Goal: Information Seeking & Learning: Check status

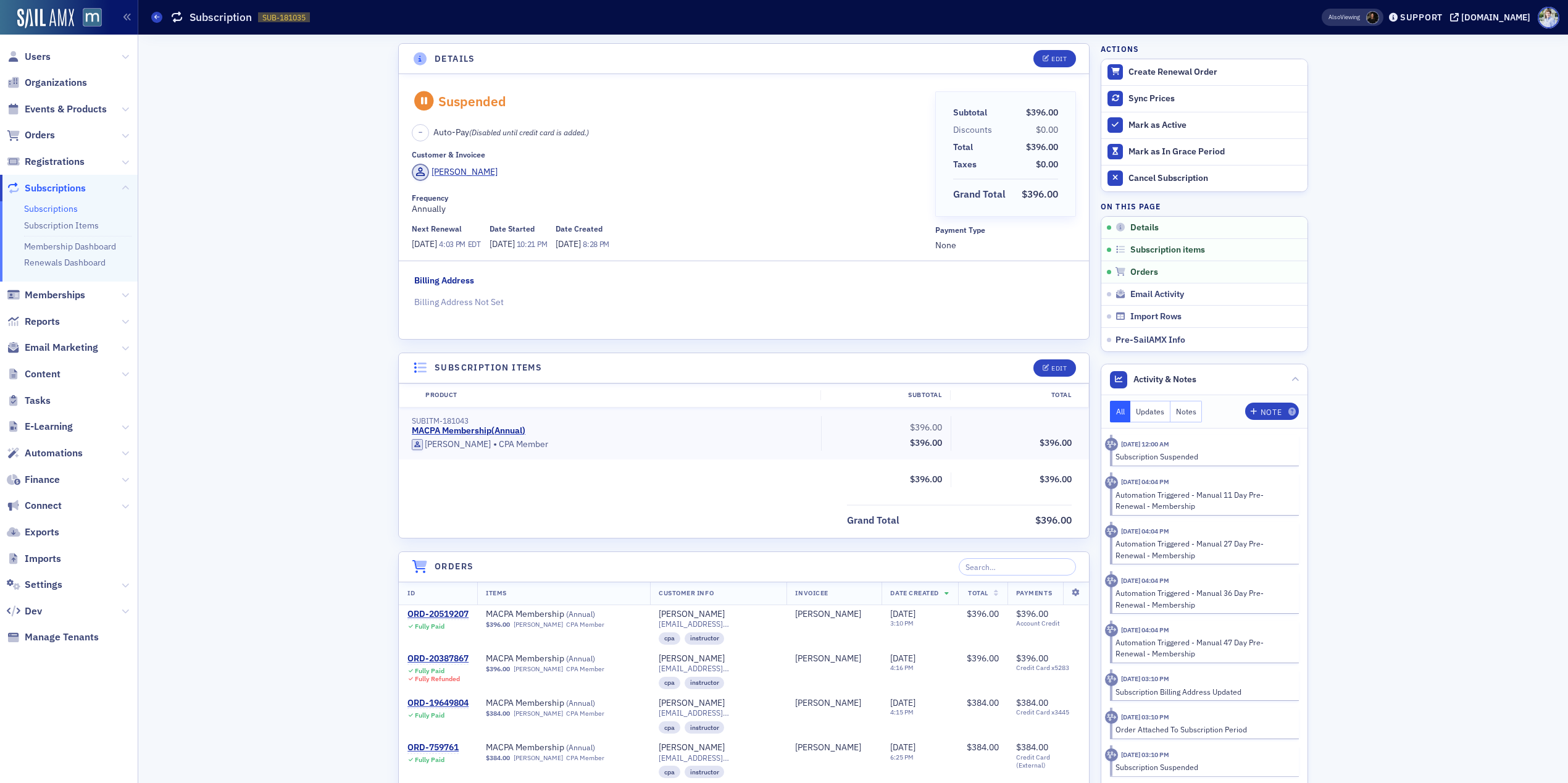
click at [308, 320] on div "Details Edit Suspended – Auto-Pay (Disabled until credit card is added.) Custom…" at bounding box center [853, 777] width 1412 height 1485
click at [62, 207] on link "Subscriptions" at bounding box center [51, 209] width 53 height 11
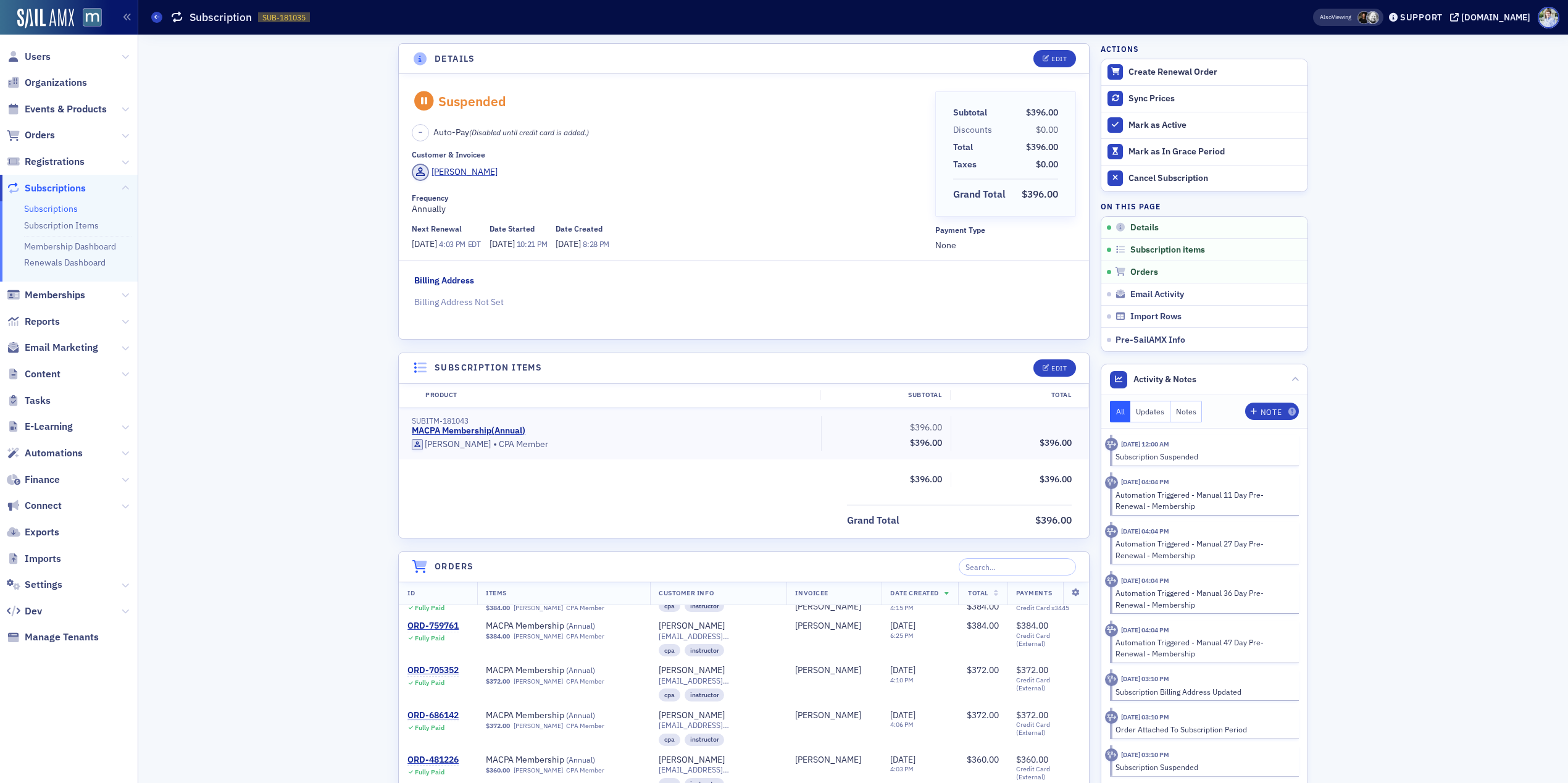
click at [349, 314] on div "Details Edit Suspended – Auto-Pay (Disabled until credit card is added.) Custom…" at bounding box center [853, 777] width 1412 height 1485
click at [1195, 67] on div "Create Renewal Order" at bounding box center [1214, 72] width 173 height 11
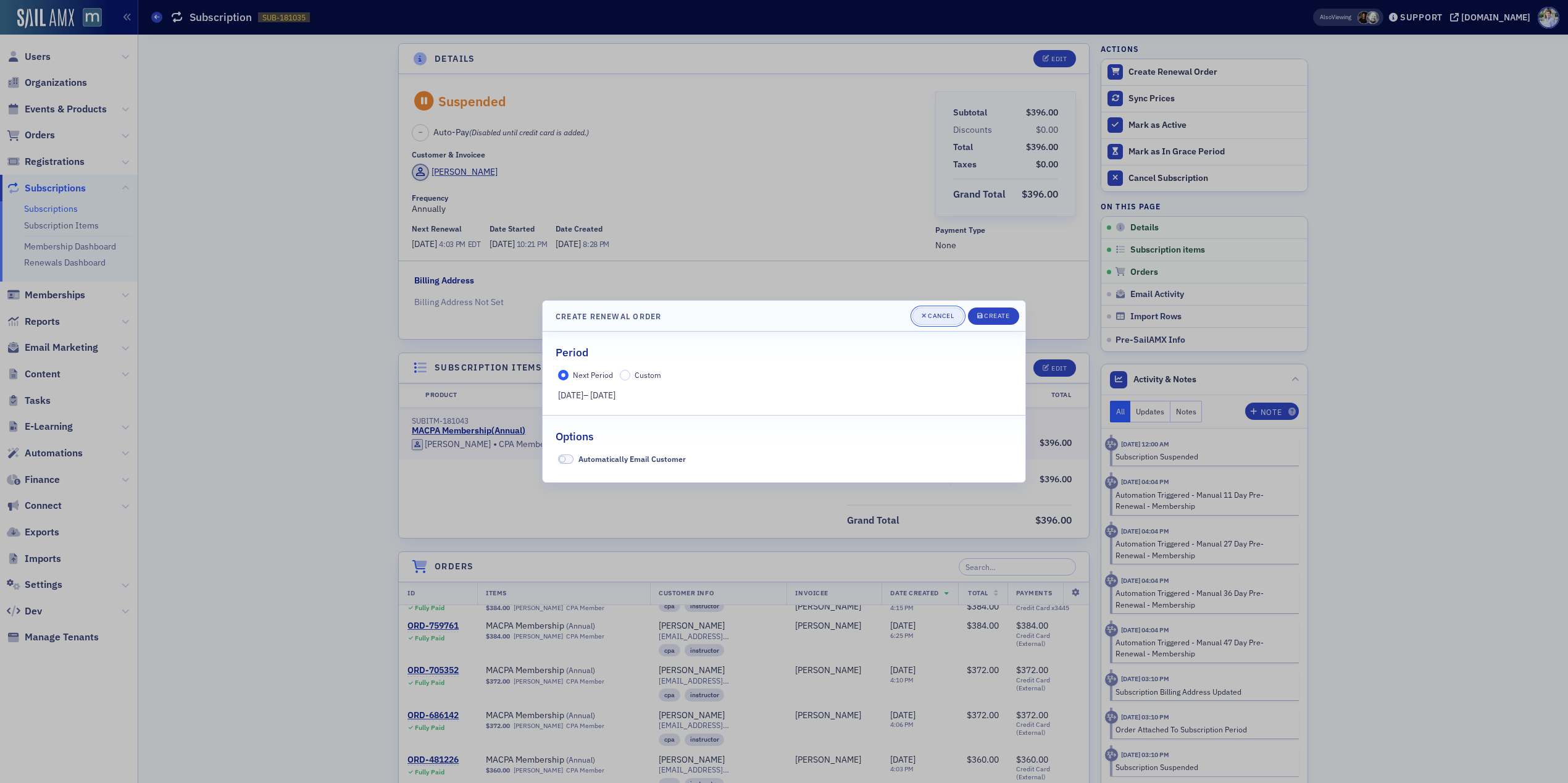
click at [942, 316] on div "Cancel" at bounding box center [940, 316] width 26 height 7
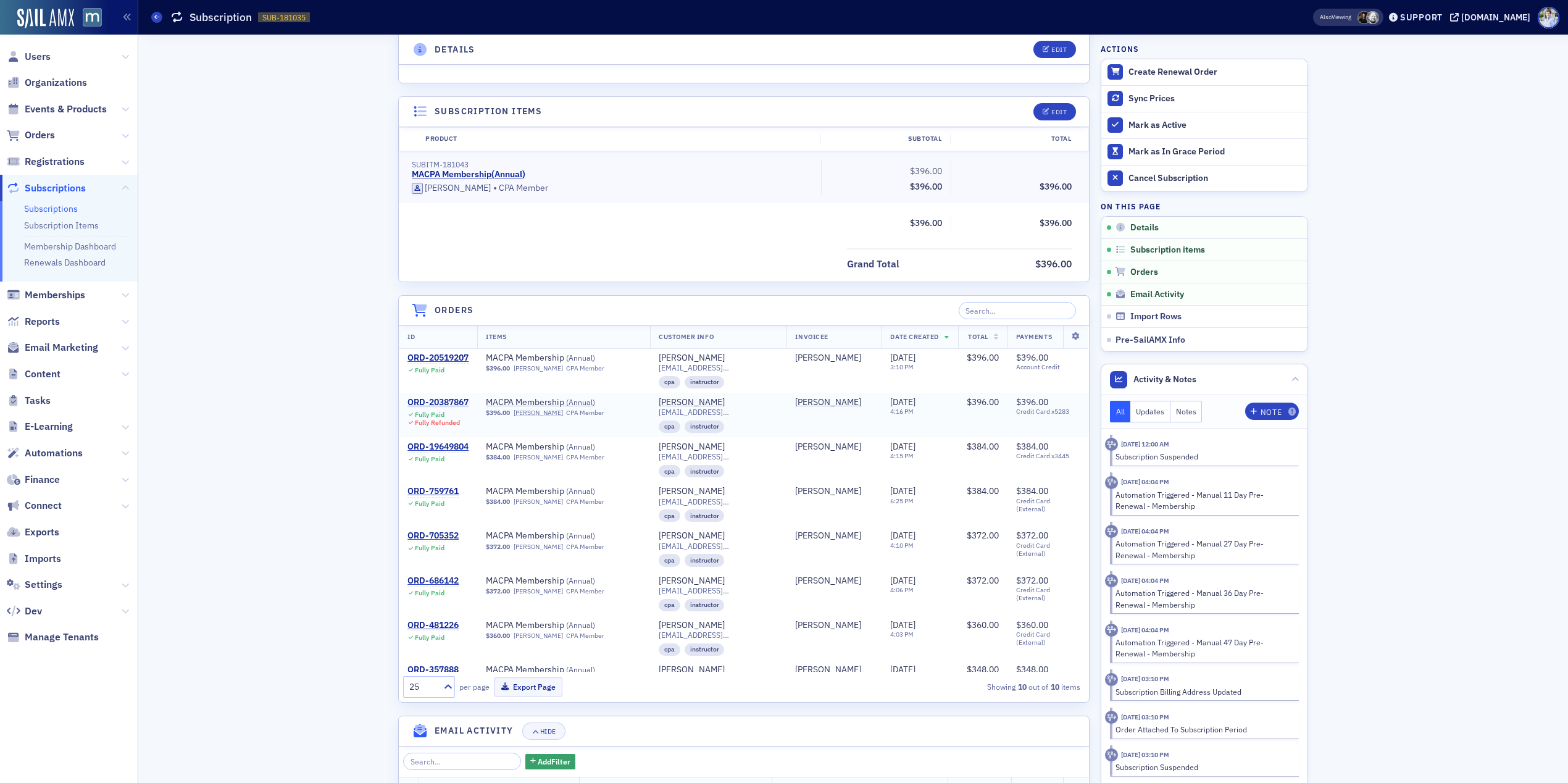
click at [440, 400] on div "ORD-20387867" at bounding box center [439, 402] width 61 height 11
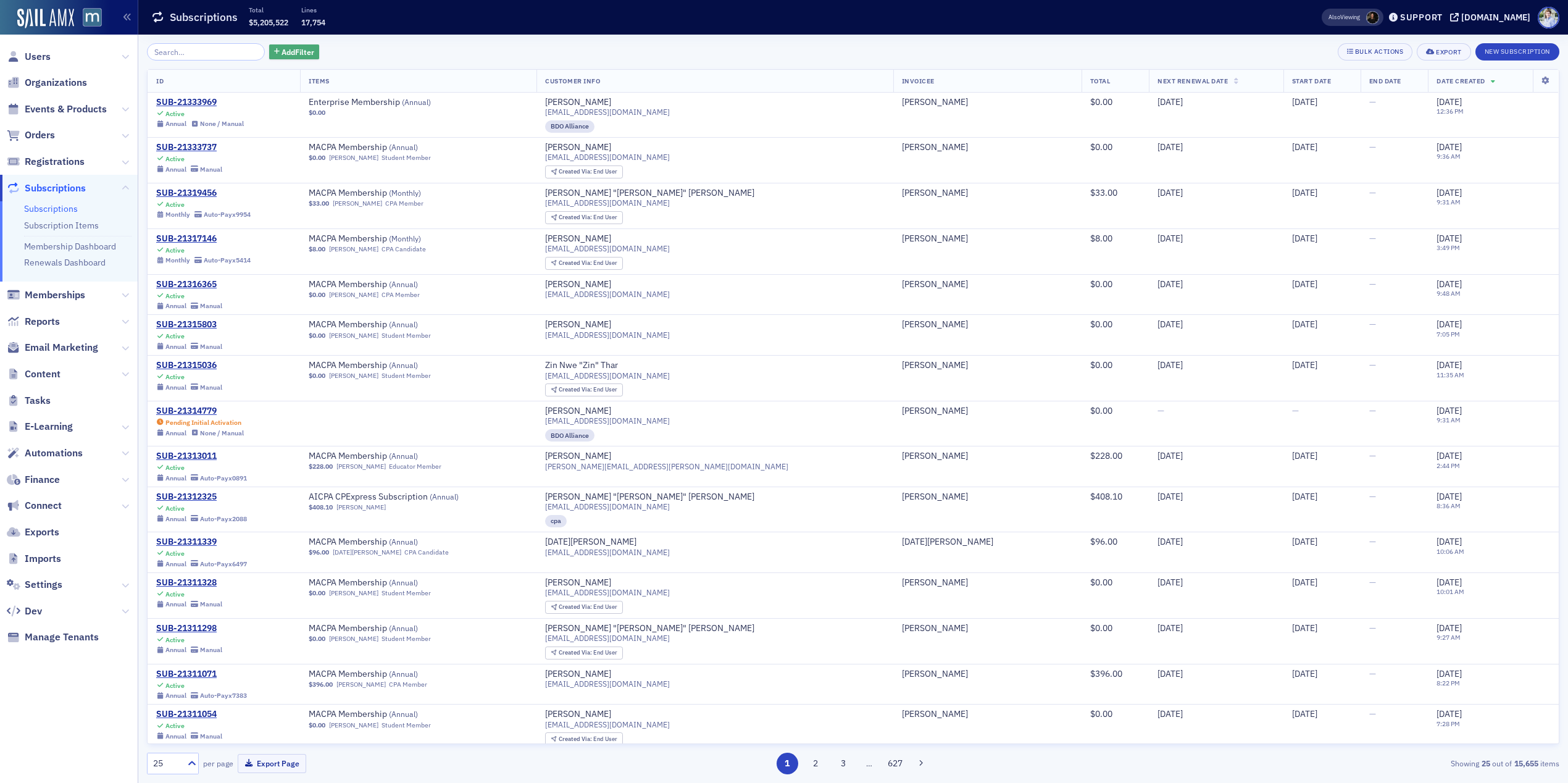
click at [269, 47] on button "Add Filter" at bounding box center [295, 52] width 51 height 15
type input "nex"
click at [211, 129] on div "Next Renewal Date" at bounding box center [286, 129] width 260 height 11
select select "8"
select select "2025"
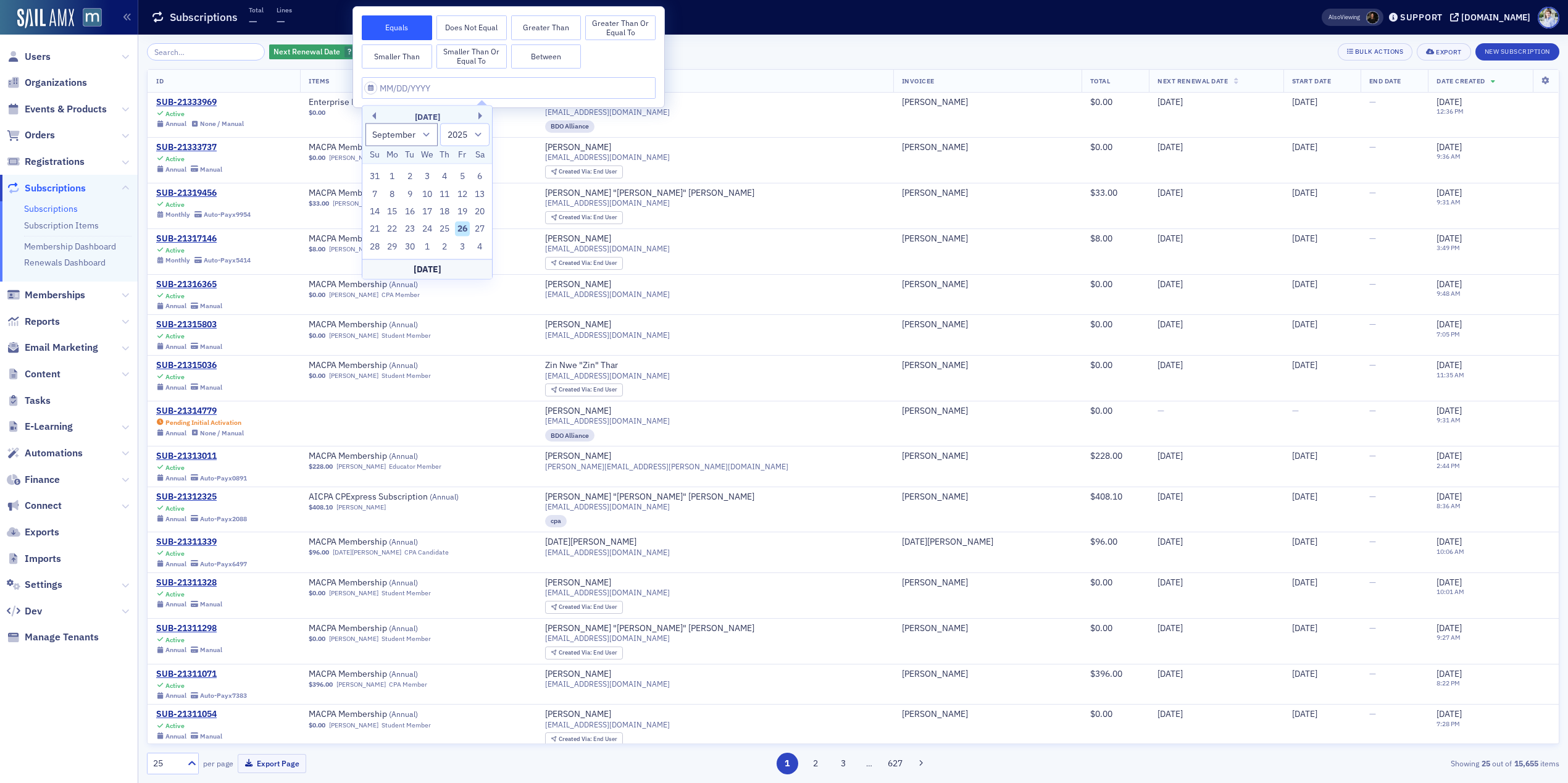
click at [540, 63] on button "Between" at bounding box center [546, 56] width 71 height 24
select select "8"
select select "2025"
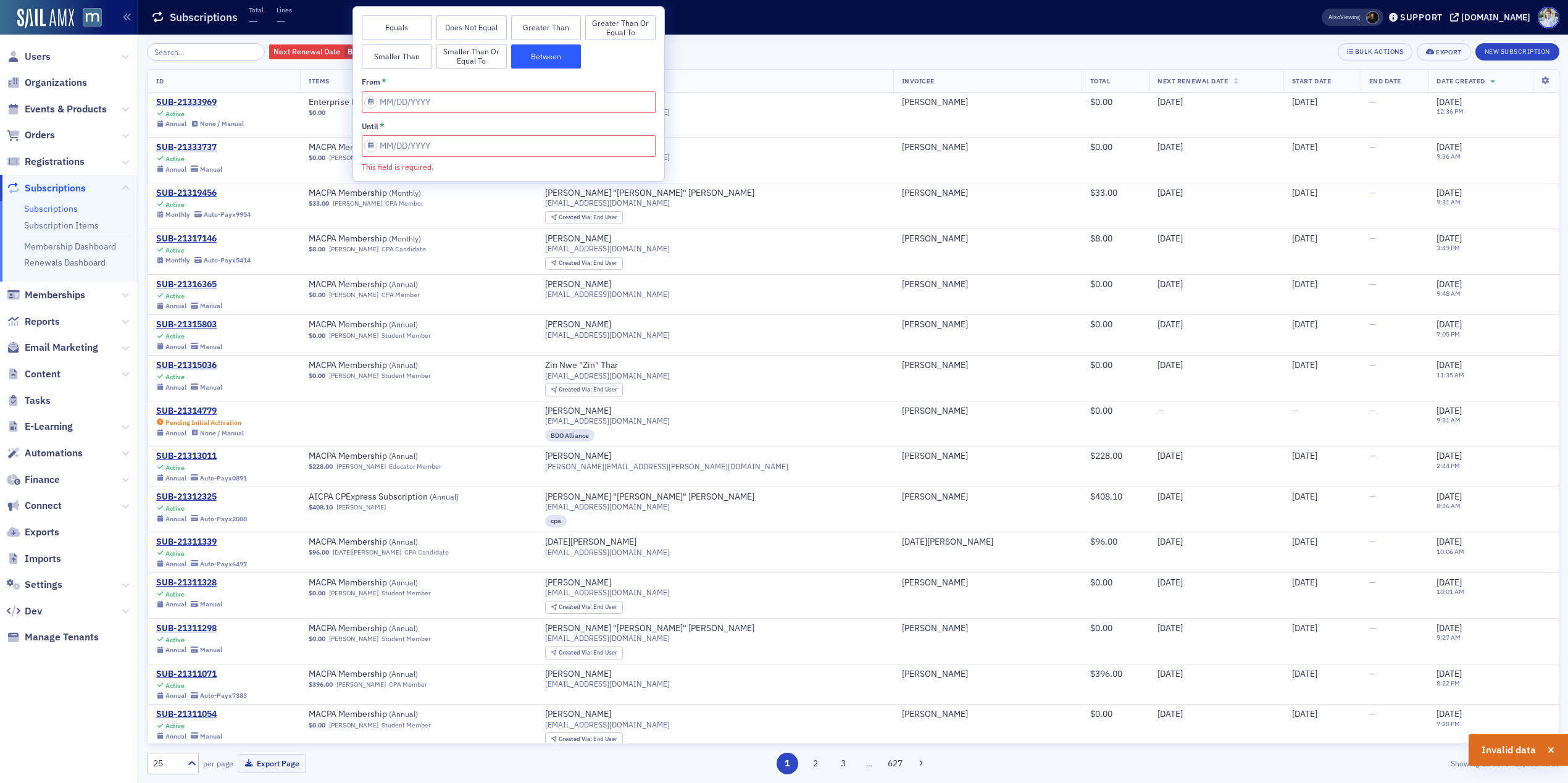
drag, startPoint x: 410, startPoint y: 60, endPoint x: 417, endPoint y: 74, distance: 15.7
click at [410, 60] on button "Smaller Than" at bounding box center [397, 56] width 71 height 24
select select "8"
select select "2025"
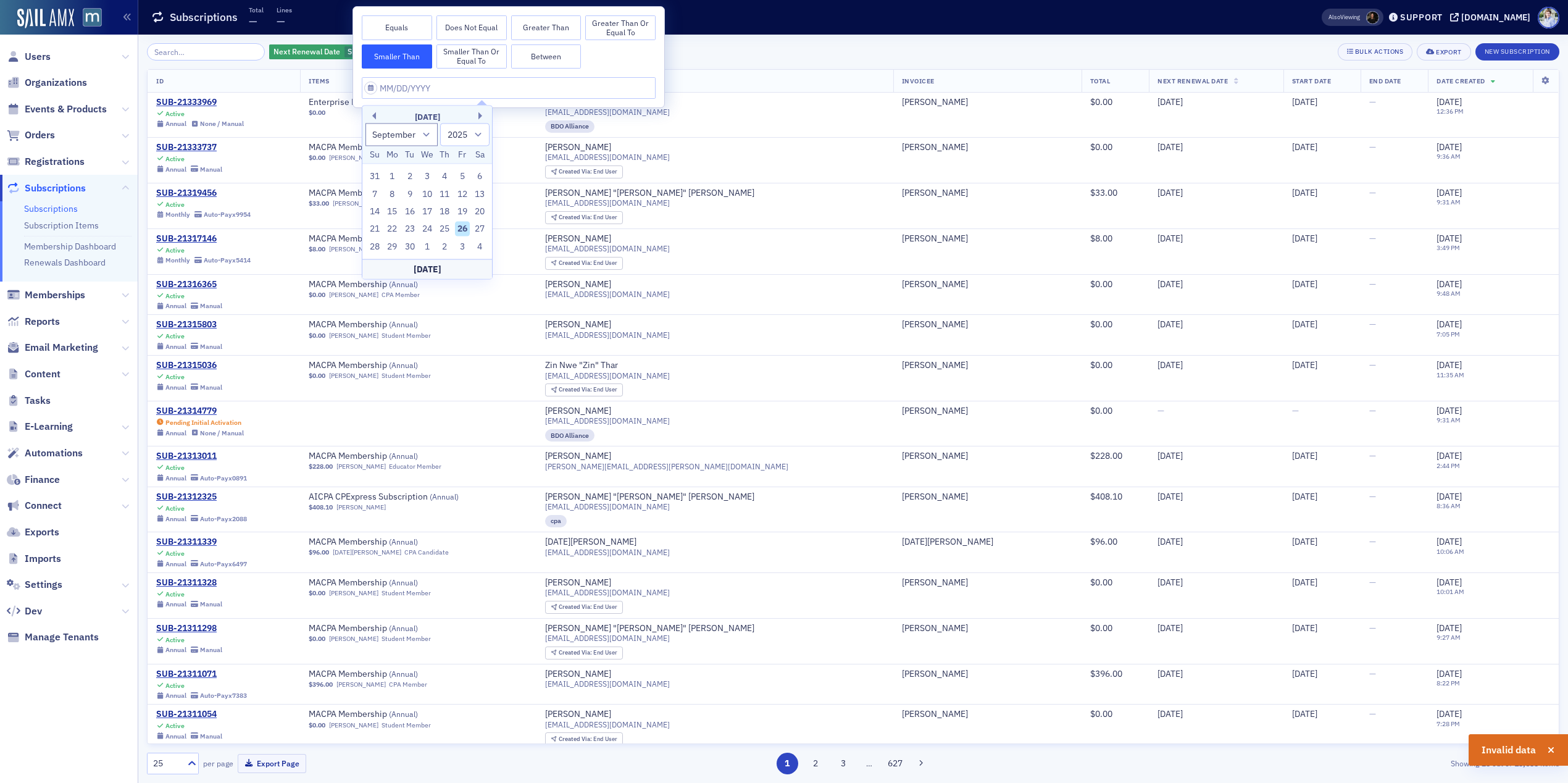
click at [421, 96] on input "text" at bounding box center [508, 88] width 294 height 22
click at [459, 227] on div "26" at bounding box center [462, 229] width 14 height 14
type input "09/26/2025"
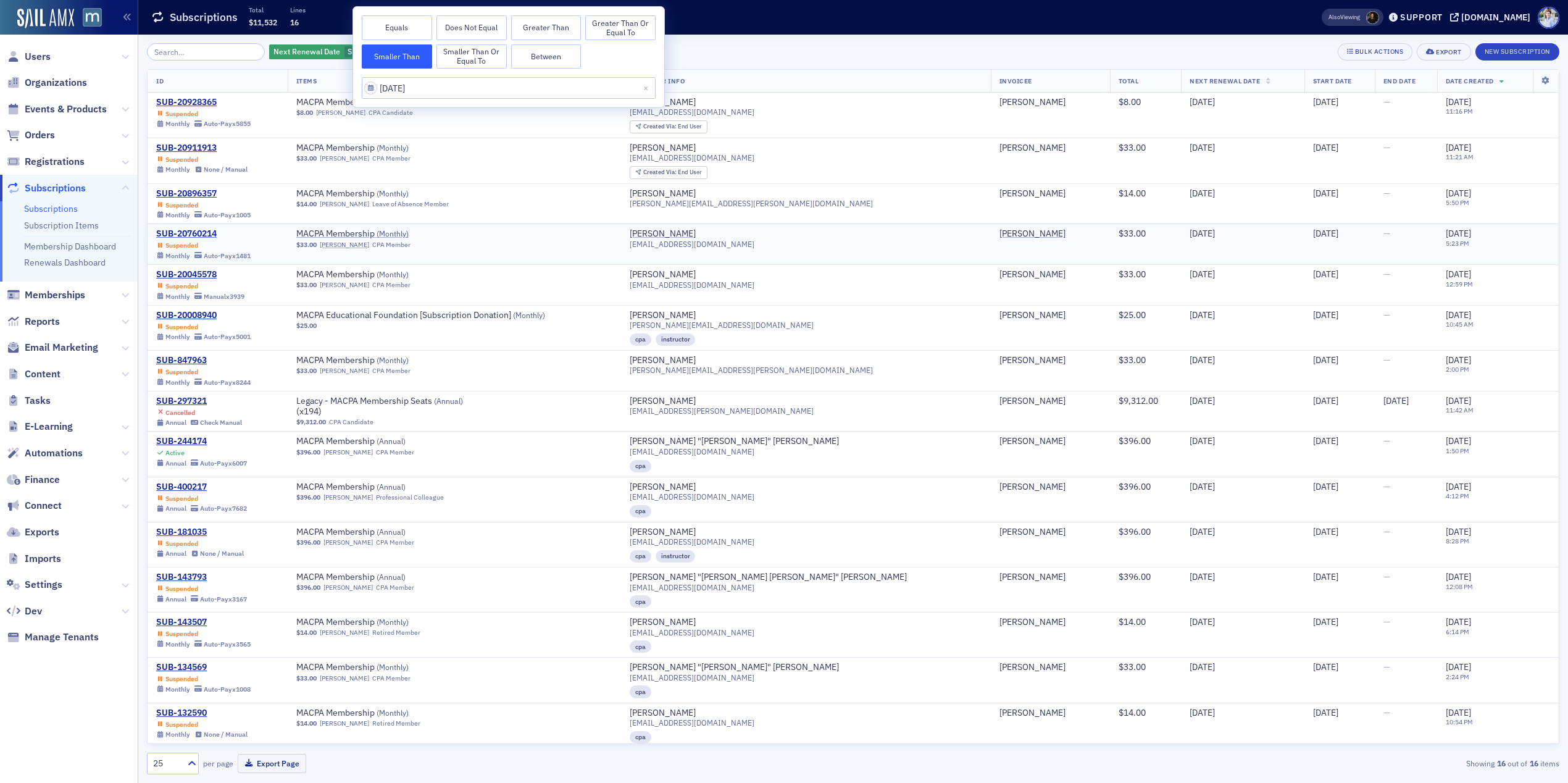
click at [202, 235] on div "SUB-20760214" at bounding box center [203, 234] width 94 height 11
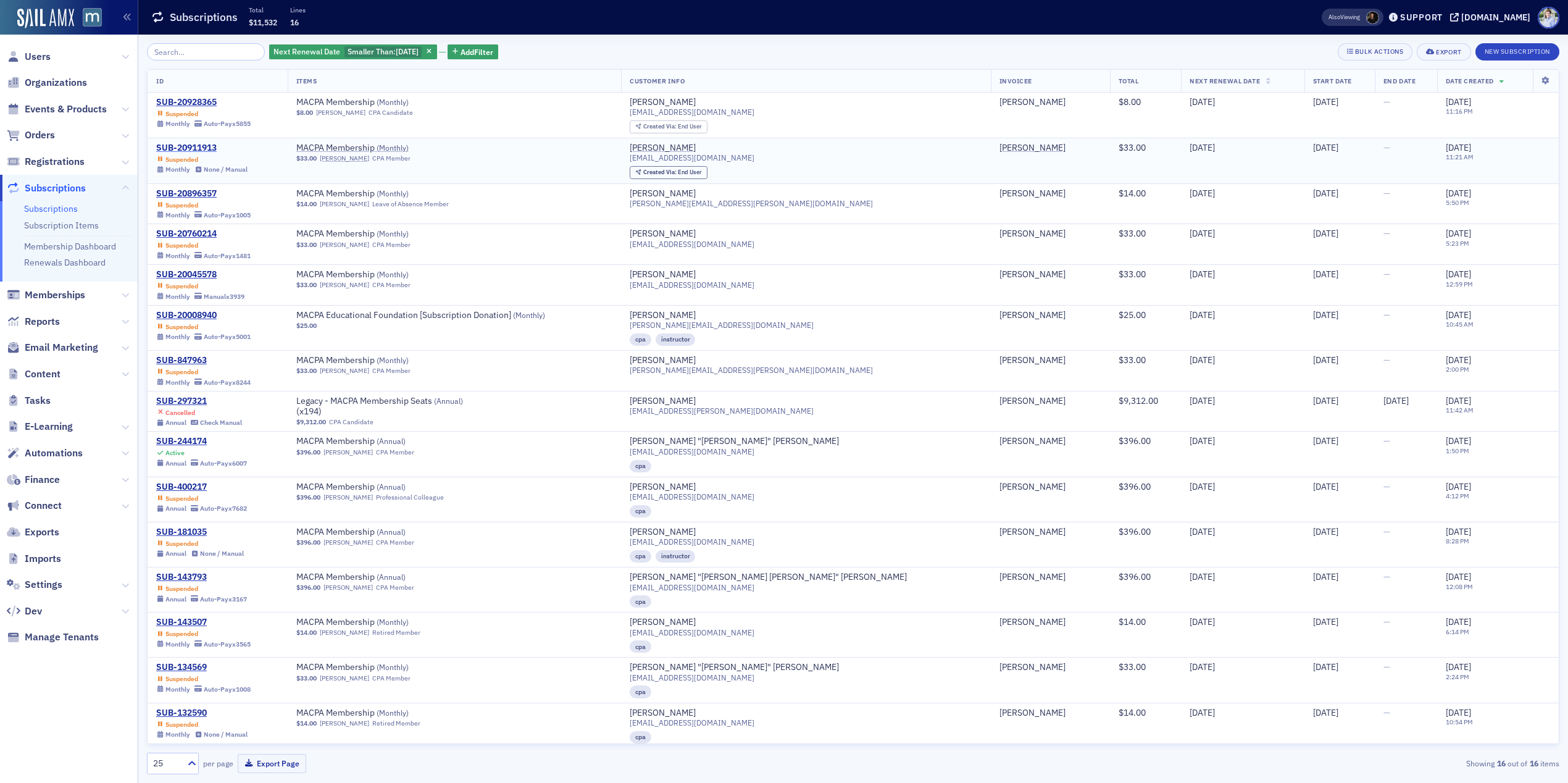
click at [197, 146] on div "SUB-20911913" at bounding box center [202, 148] width 91 height 11
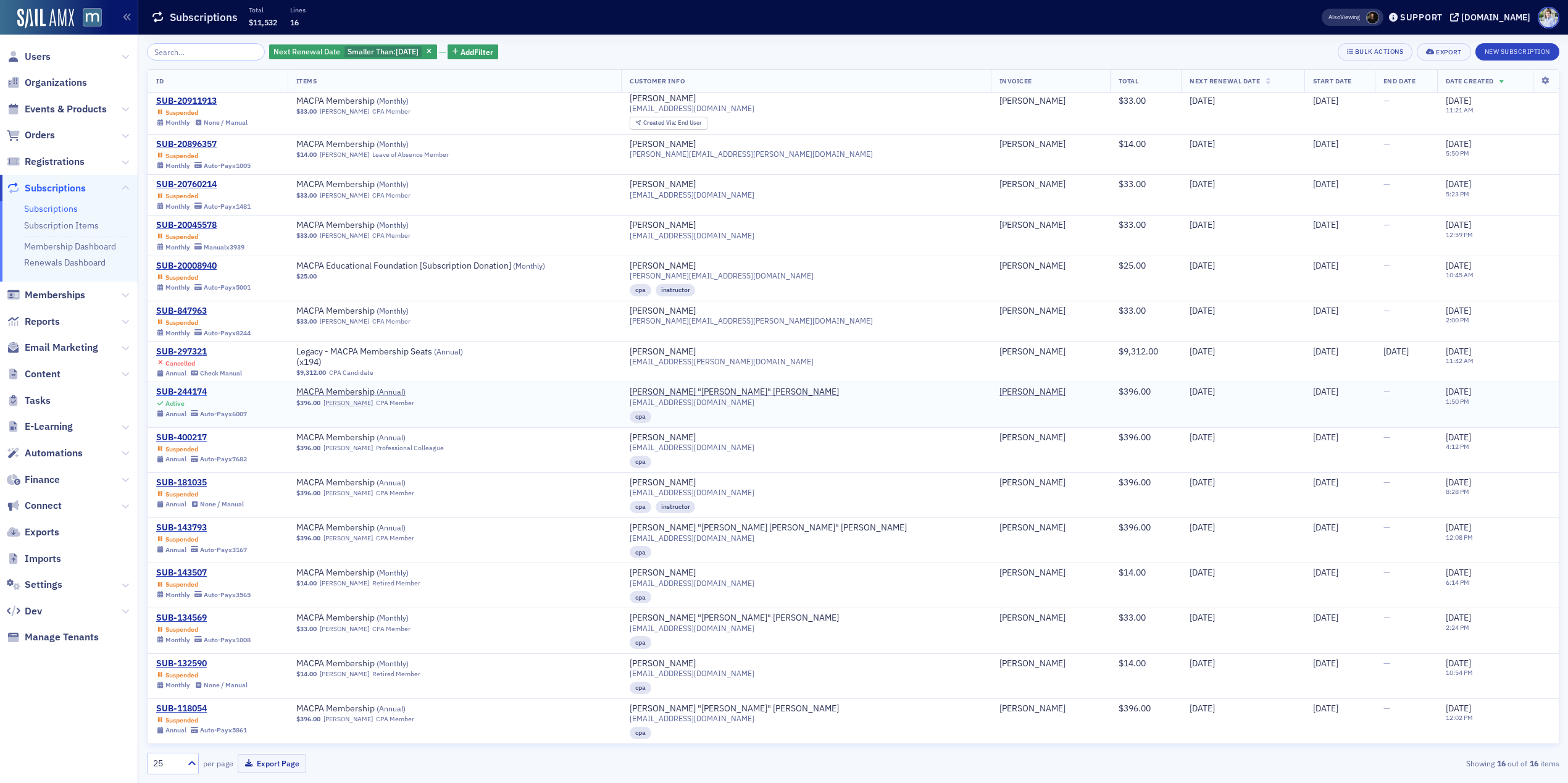
click at [189, 388] on div "SUB-244174" at bounding box center [202, 392] width 90 height 11
click at [194, 437] on div "SUB-400217" at bounding box center [202, 438] width 90 height 11
click at [185, 621] on div "SUB-134569" at bounding box center [203, 618] width 94 height 11
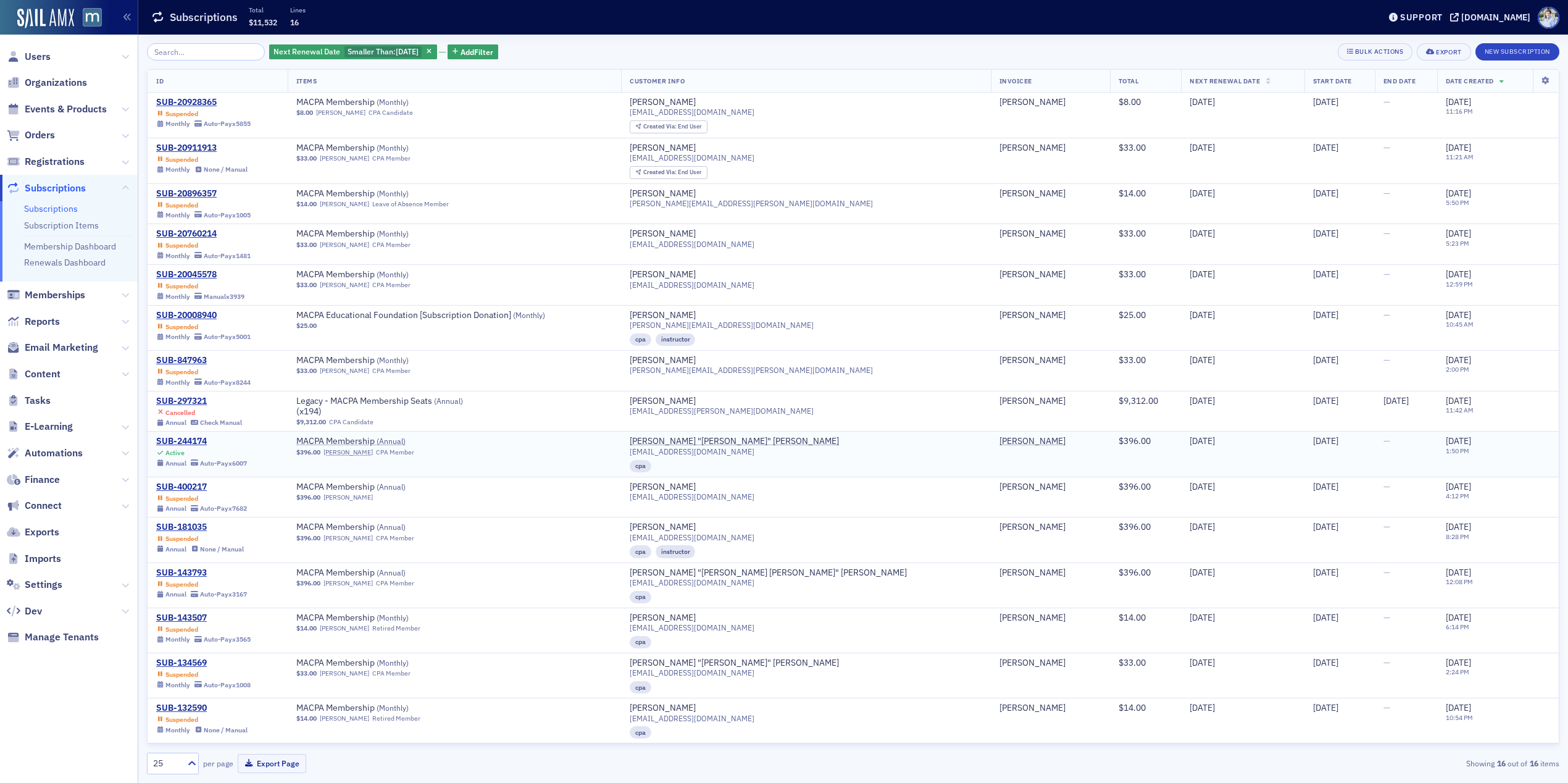
scroll to position [40, 0]
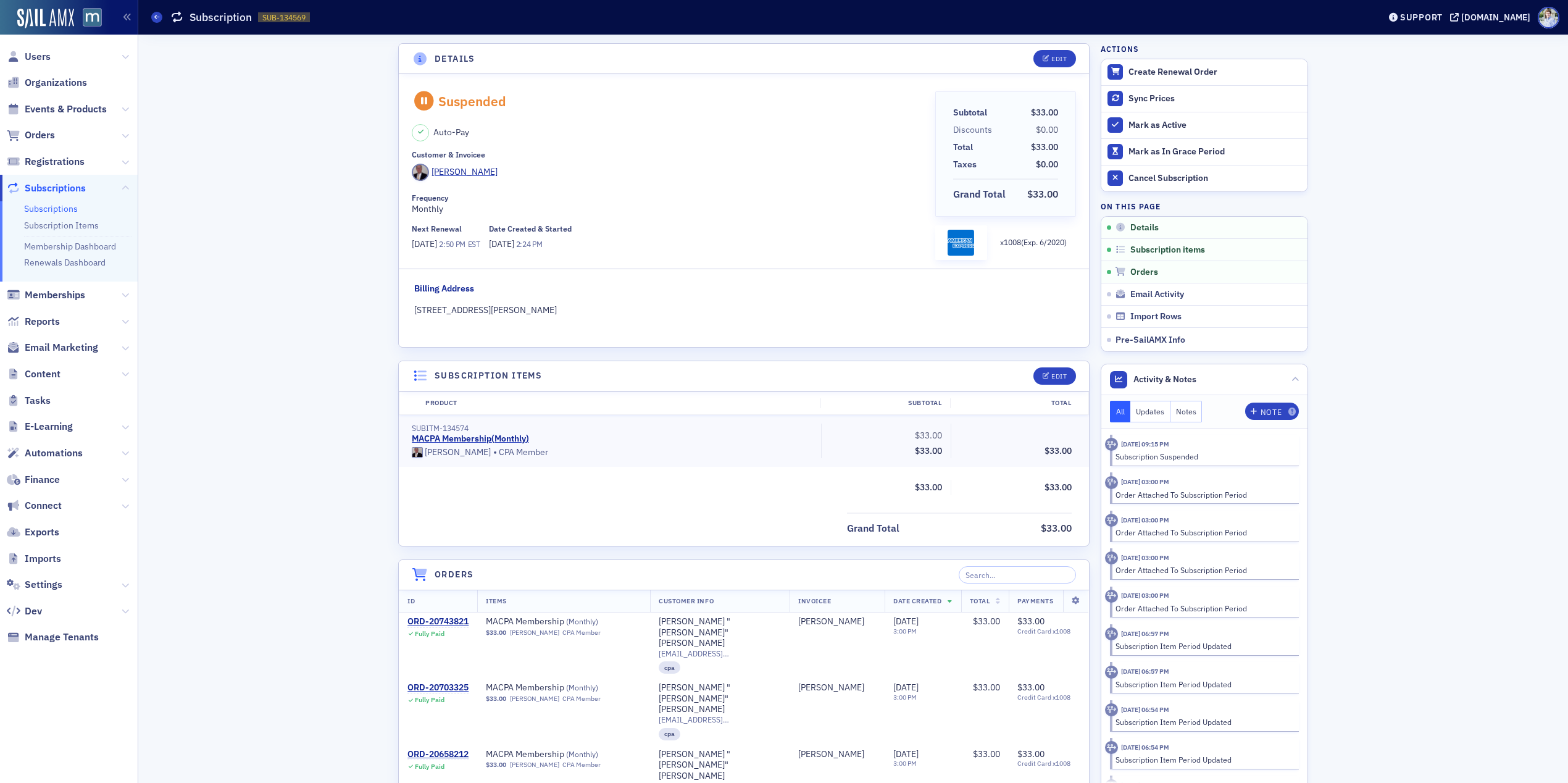
click at [512, 244] on span "[DATE]" at bounding box center [503, 243] width 27 height 11
click at [439, 621] on div "ORD-20743821" at bounding box center [439, 621] width 61 height 11
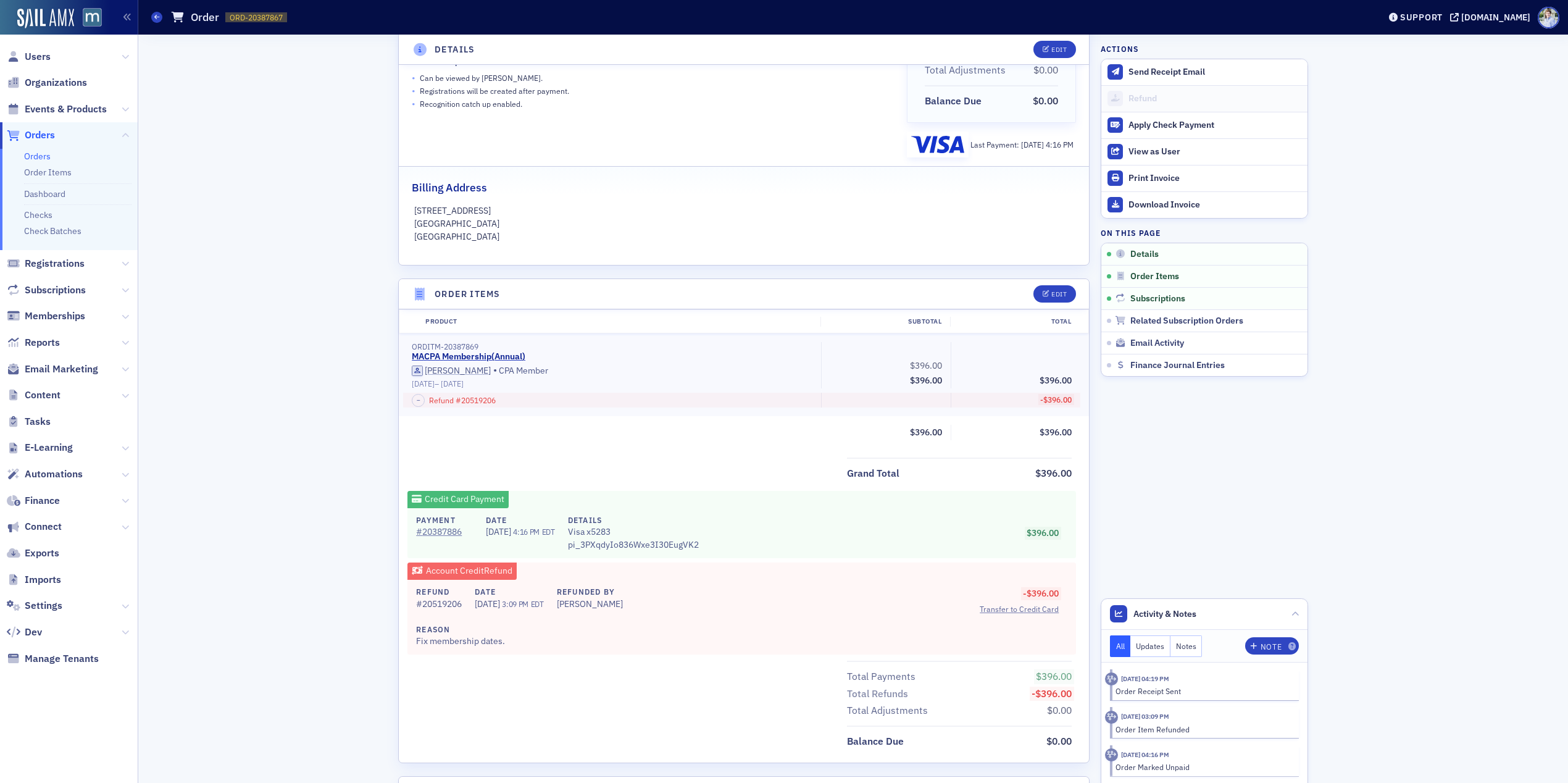
scroll to position [190, 0]
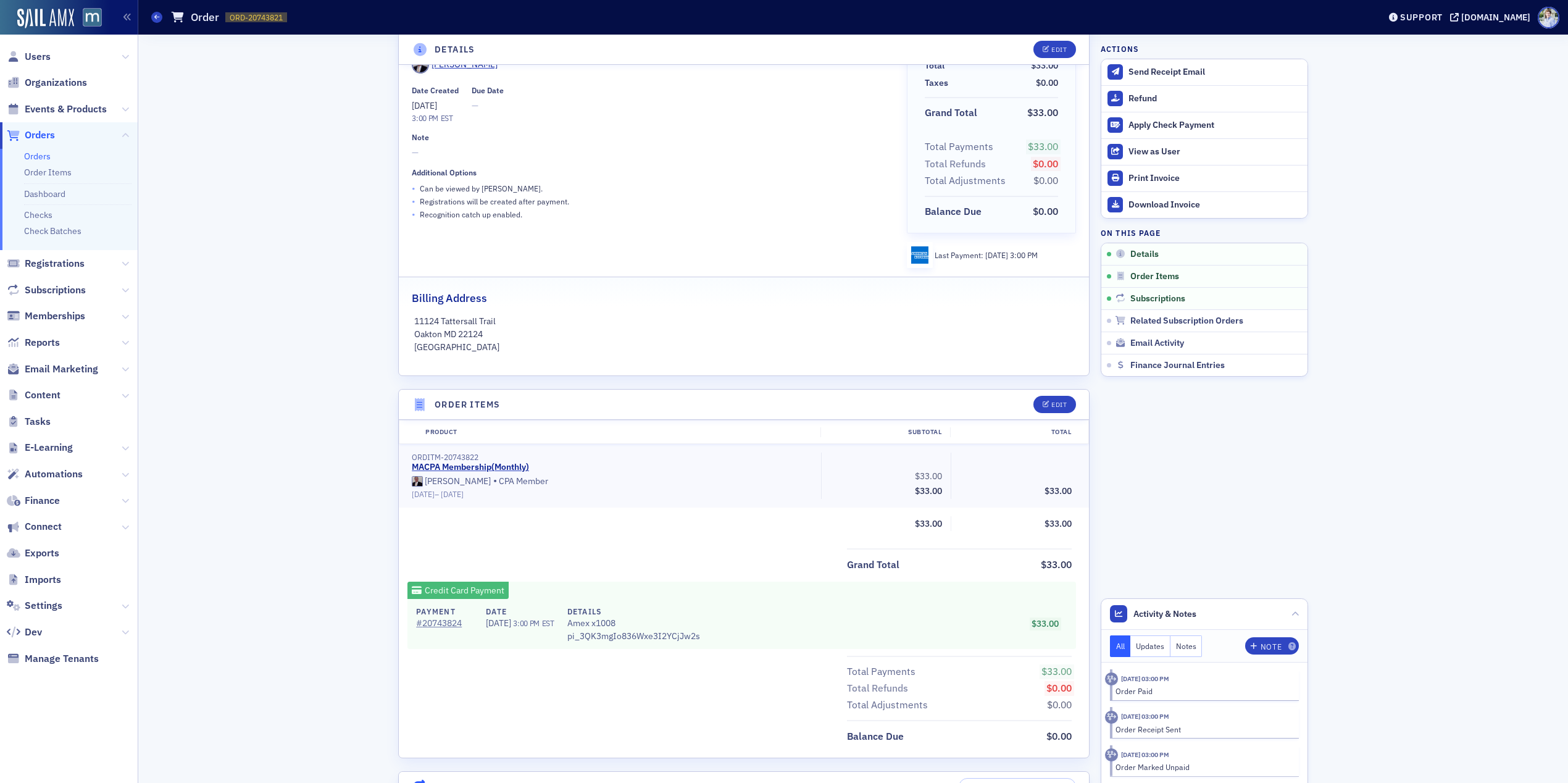
scroll to position [78, 0]
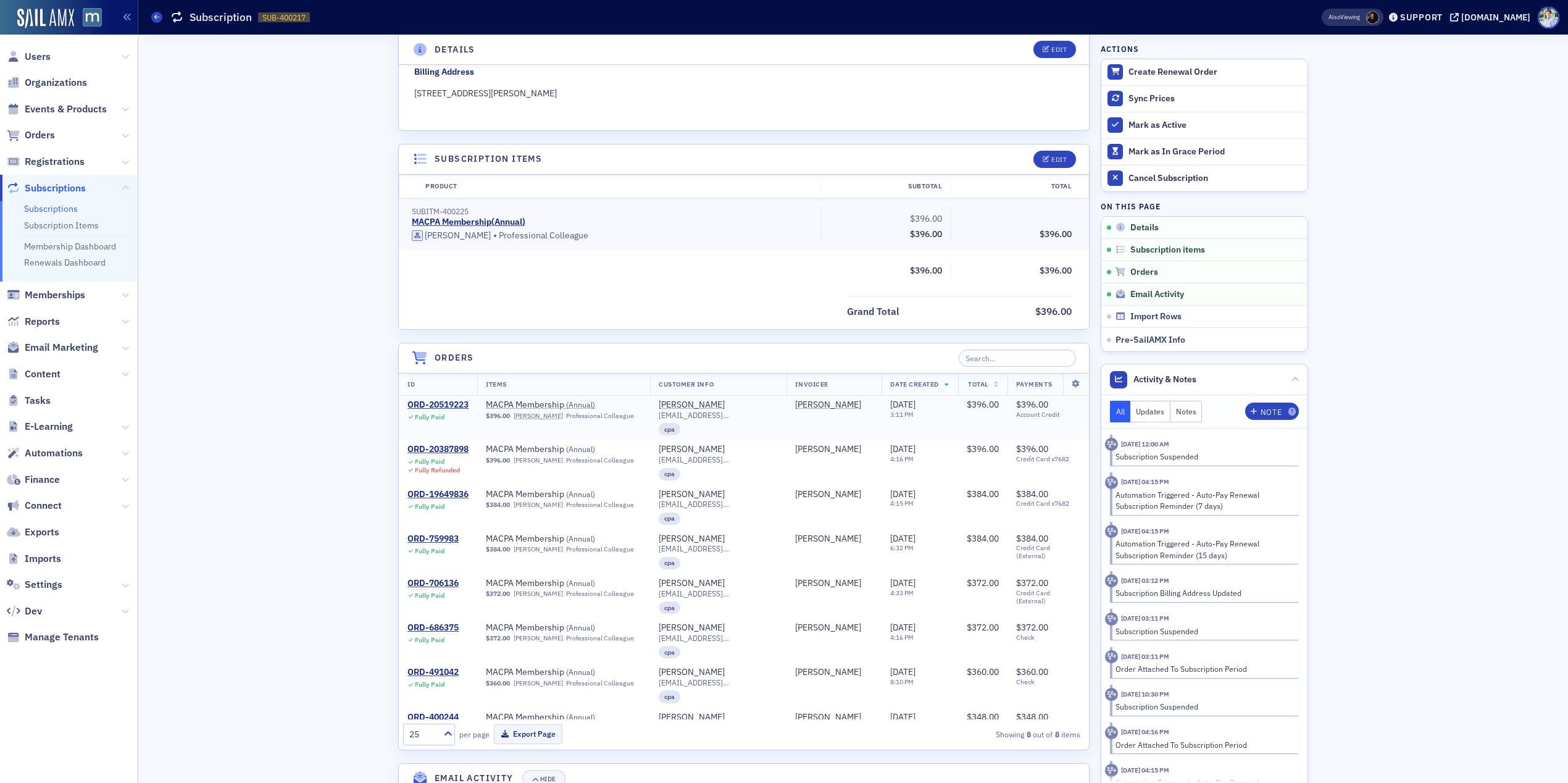
scroll to position [215, 0]
click at [429, 447] on div "ORD-20387898" at bounding box center [439, 450] width 61 height 11
click at [441, 410] on div "ORD-20519223" at bounding box center [439, 406] width 61 height 11
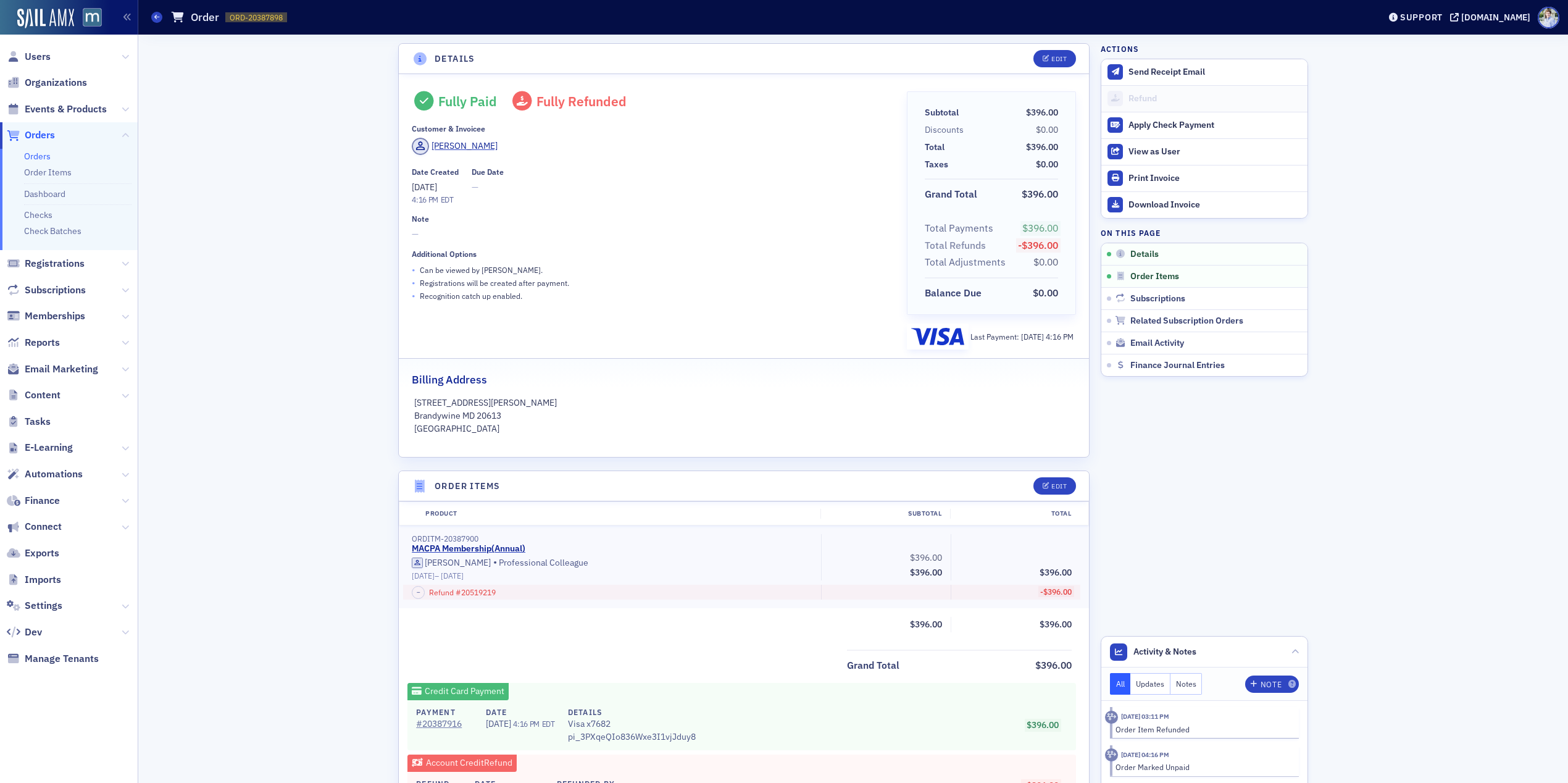
scroll to position [241, 0]
